Goal: Information Seeking & Learning: Learn about a topic

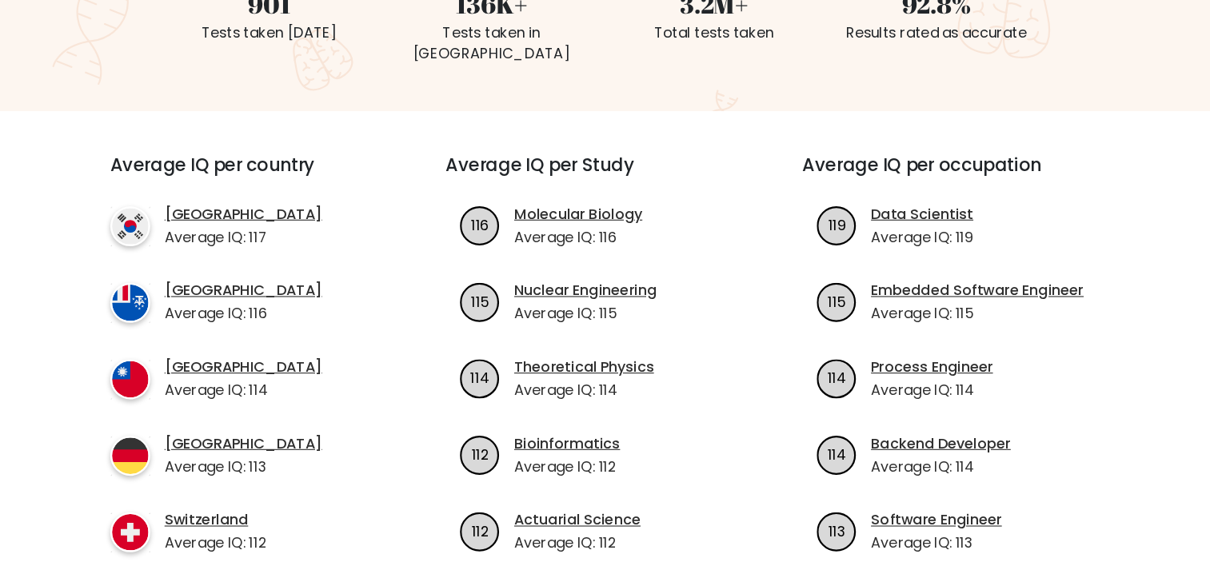
scroll to position [454, 0]
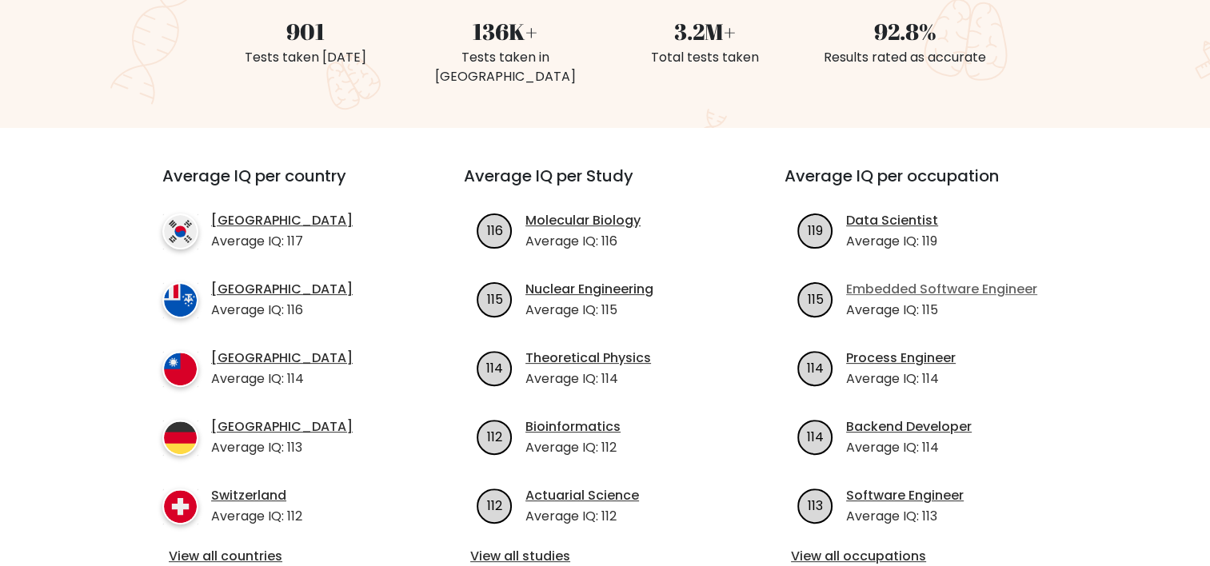
click at [924, 280] on link "Embedded Software Engineer" at bounding box center [941, 289] width 191 height 19
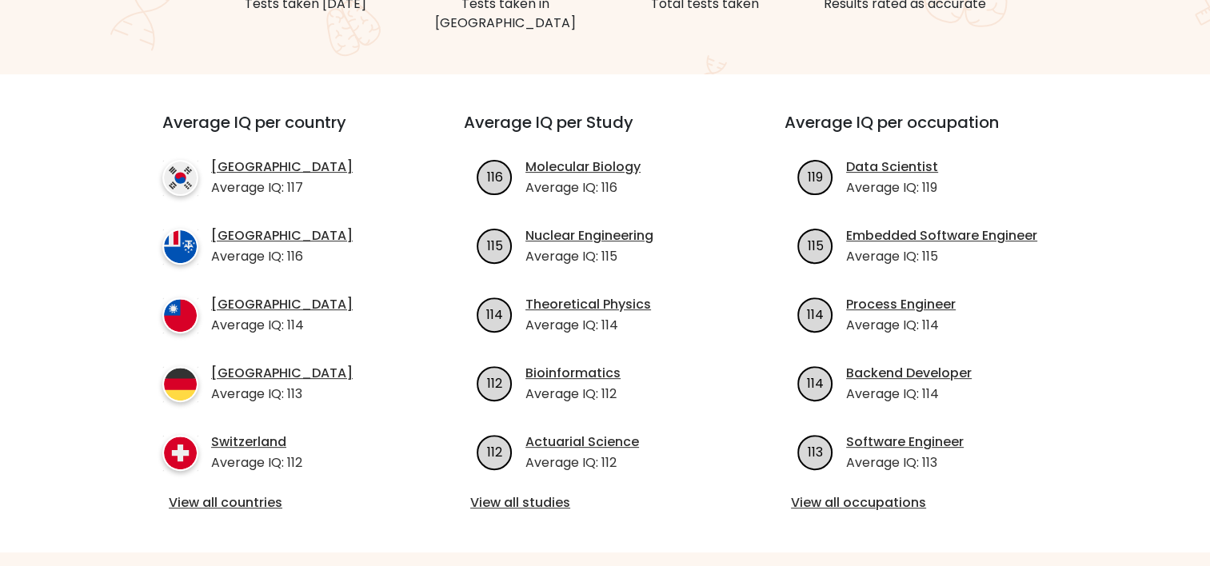
scroll to position [349, 0]
